Goal: Task Accomplishment & Management: Manage account settings

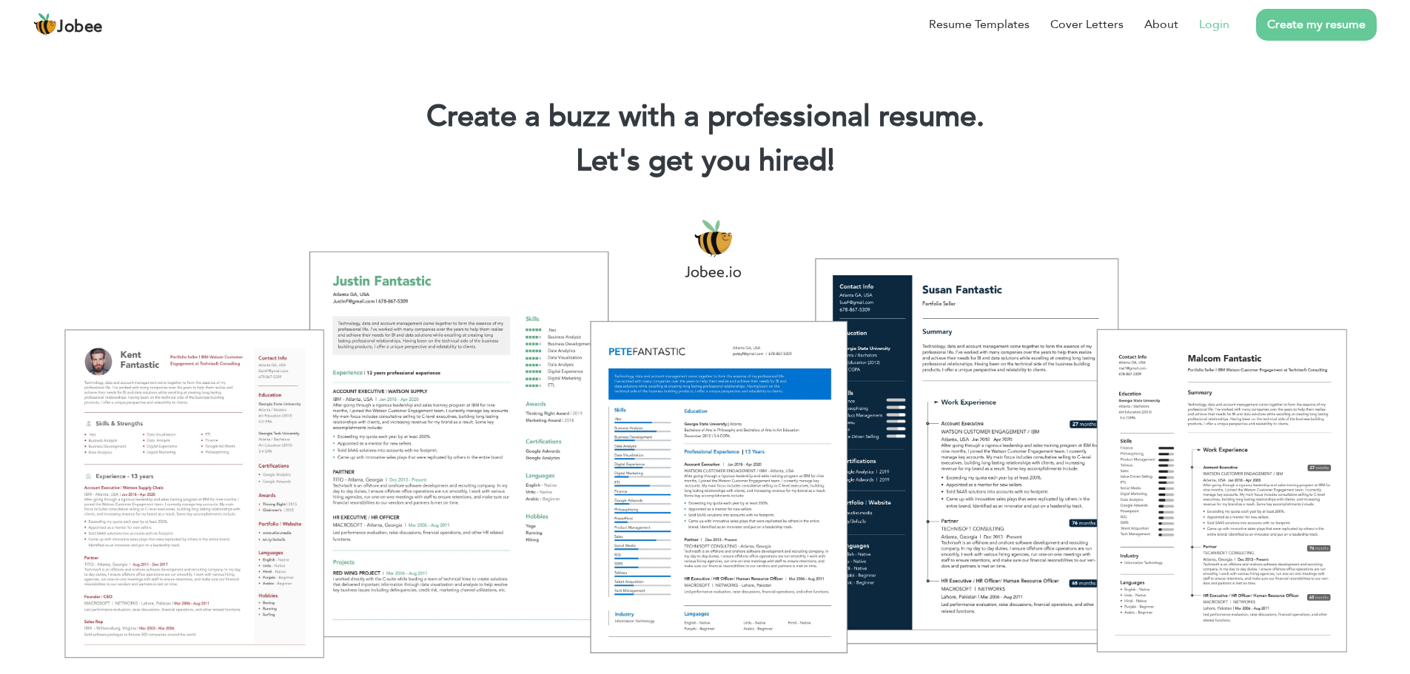
click at [1216, 28] on link "Login" at bounding box center [1214, 25] width 30 height 18
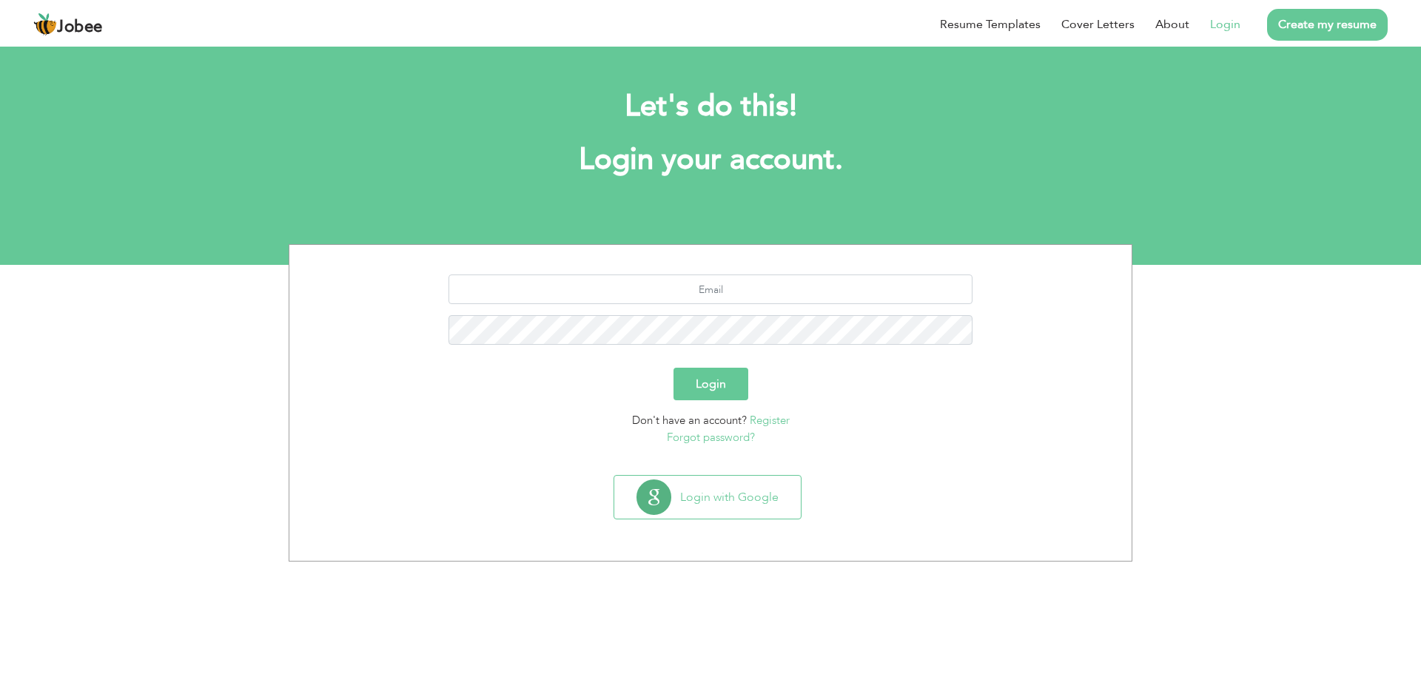
drag, startPoint x: 691, startPoint y: 383, endPoint x: 841, endPoint y: 403, distance: 151.5
click at [841, 403] on form "Login Don't have an account? Register Forgot password?" at bounding box center [711, 360] width 820 height 171
click at [750, 498] on button "Login with Google" at bounding box center [707, 497] width 187 height 43
